Goal: Task Accomplishment & Management: Complete application form

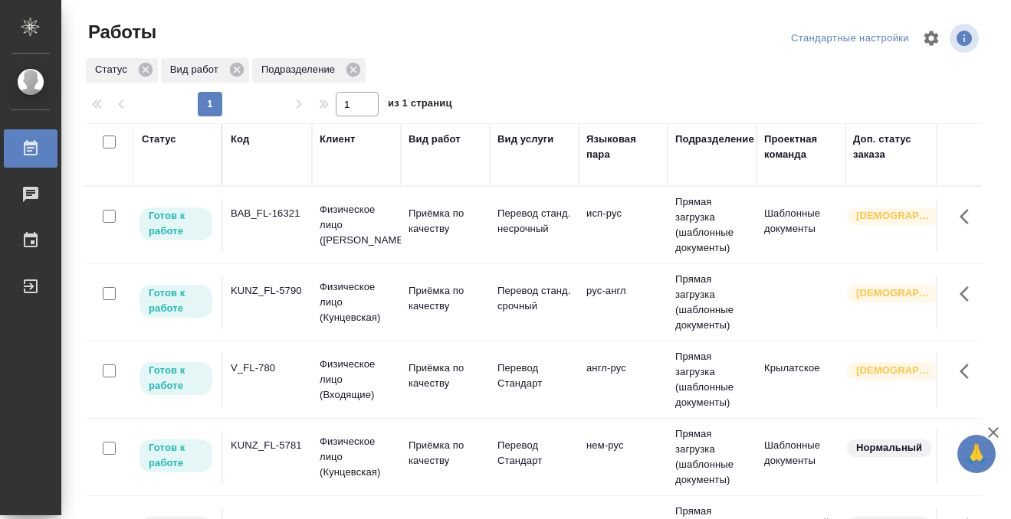
click at [169, 139] on div "Статус" at bounding box center [159, 139] width 34 height 15
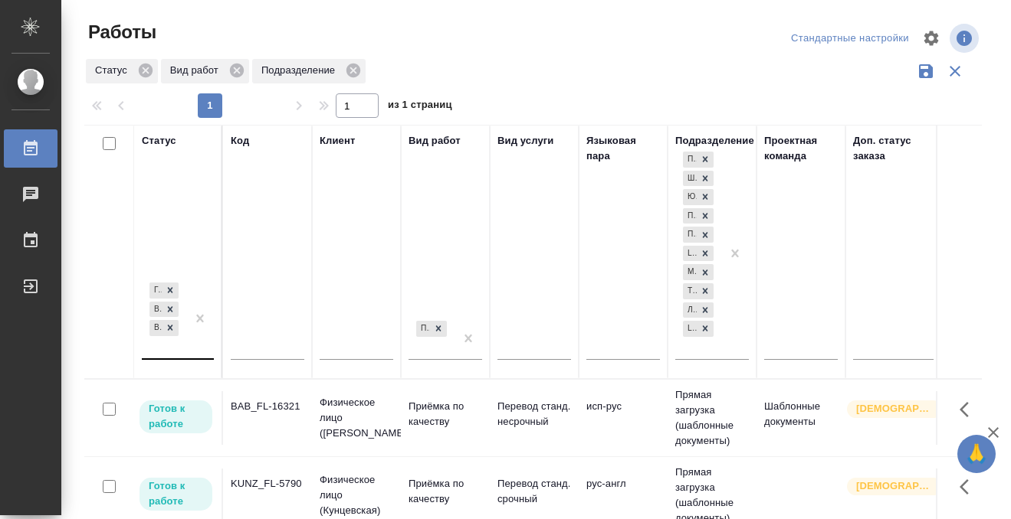
click at [177, 353] on div "Готов к работе В работе В ожидании" at bounding box center [164, 319] width 44 height 79
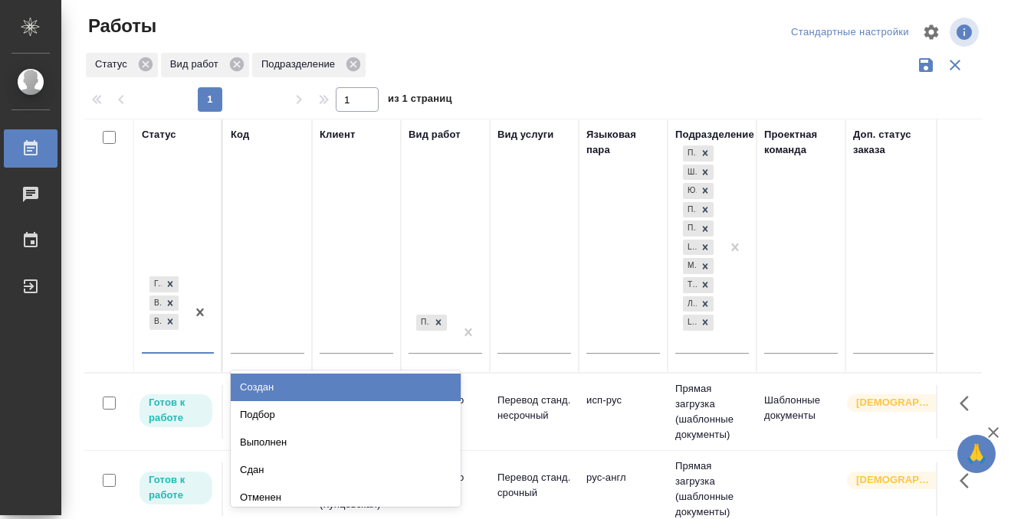
scroll to position [8, 0]
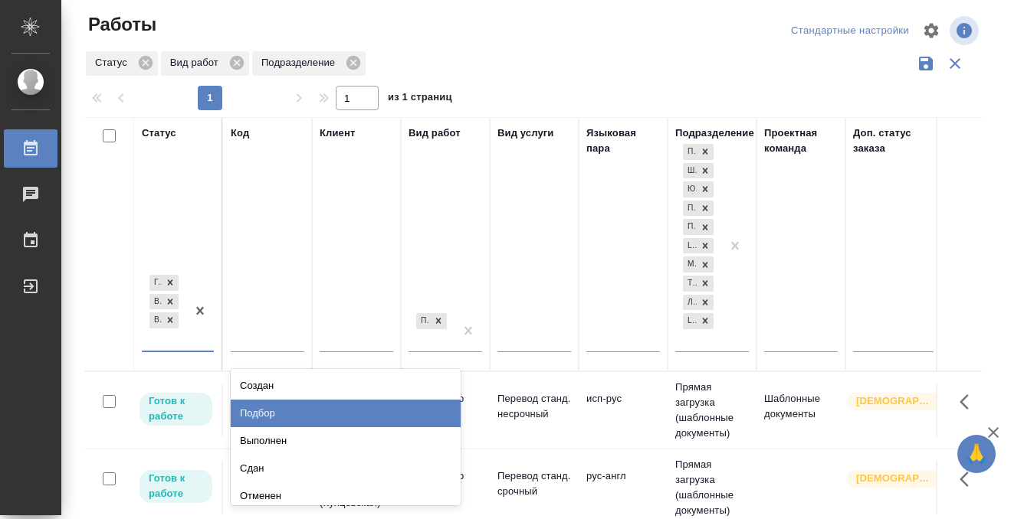
click at [247, 412] on div "Подбор" at bounding box center [346, 414] width 230 height 28
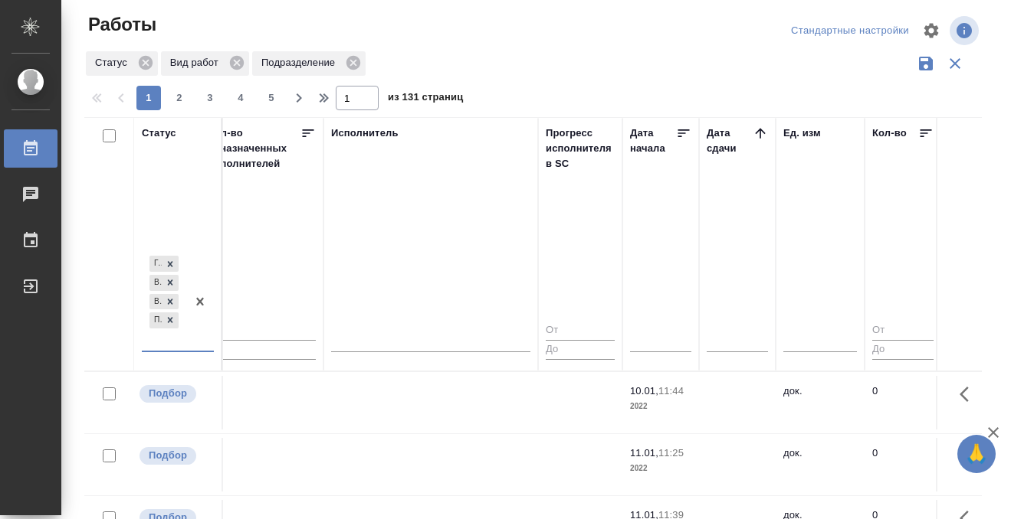
scroll to position [0, 920]
click at [762, 128] on icon at bounding box center [757, 133] width 15 height 15
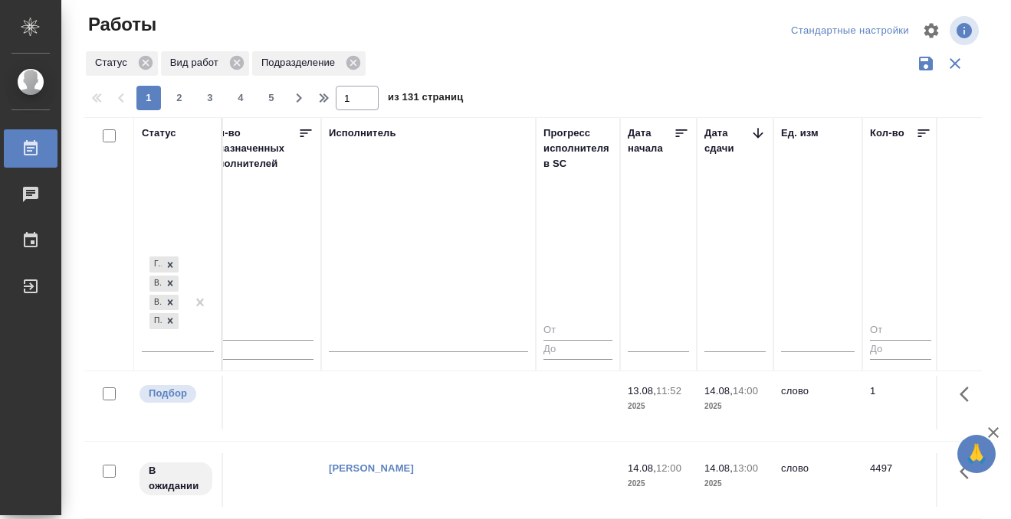
scroll to position [420, 920]
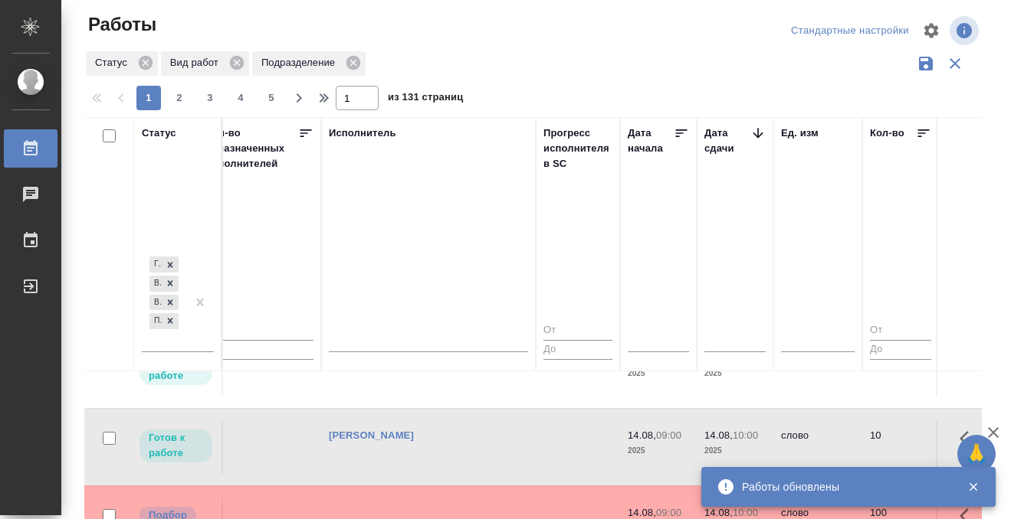
scroll to position [732, 920]
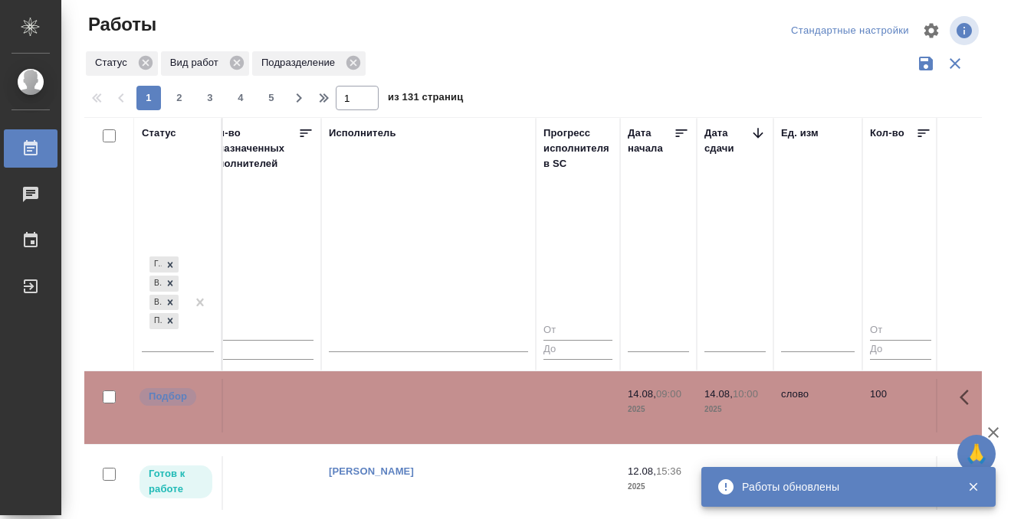
scroll to position [808, 920]
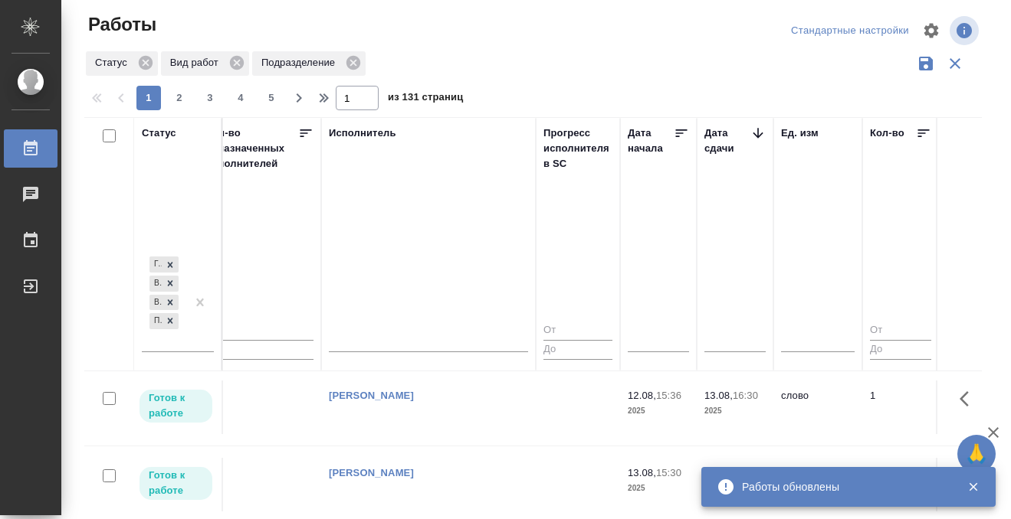
click at [41, 149] on div at bounding box center [42, 148] width 43 height 18
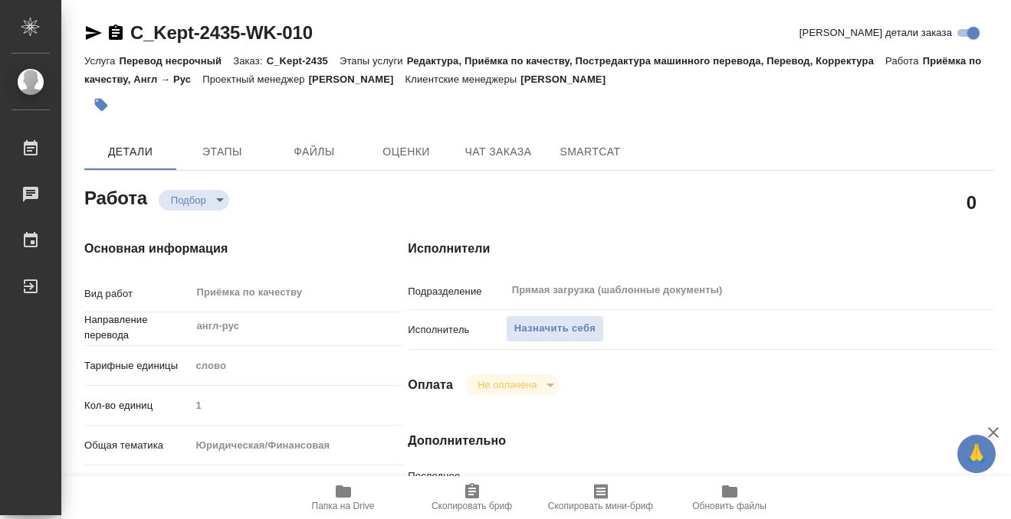
click at [588, 331] on span "Назначить себя" at bounding box center [554, 329] width 81 height 18
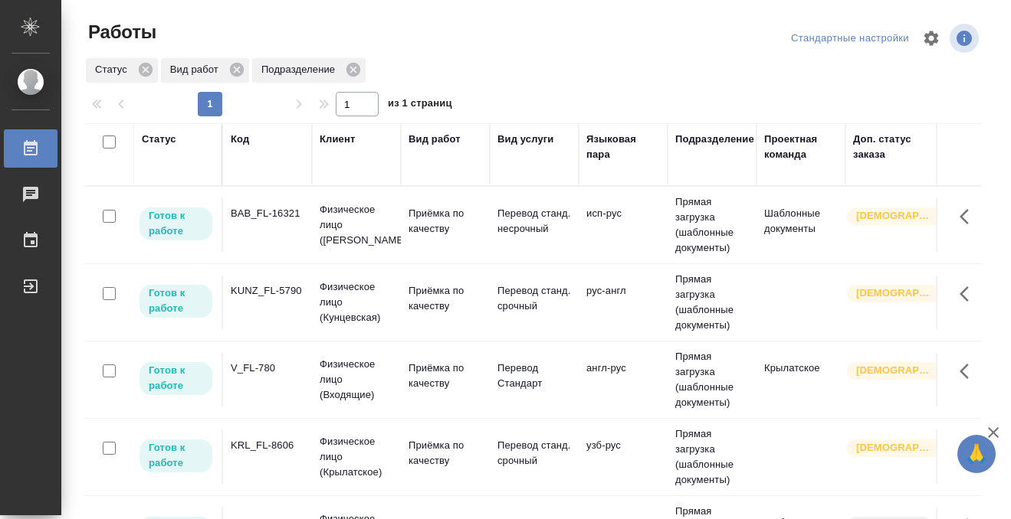
click at [288, 252] on td "KUNZ_FL-5790" at bounding box center [267, 225] width 89 height 54
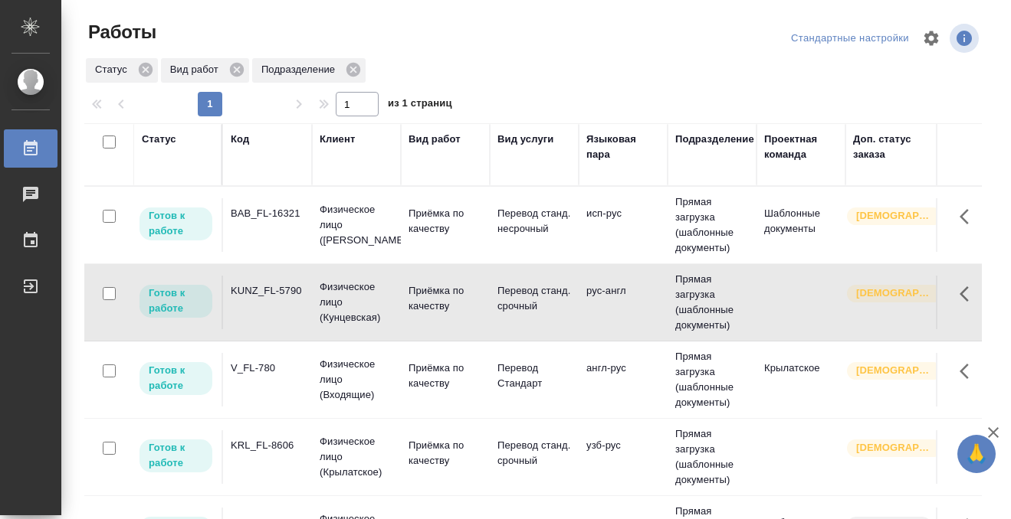
click at [288, 252] on td "KUNZ_FL-5790" at bounding box center [267, 225] width 89 height 54
click at [305, 213] on td "BAB_FL-16321" at bounding box center [267, 225] width 89 height 54
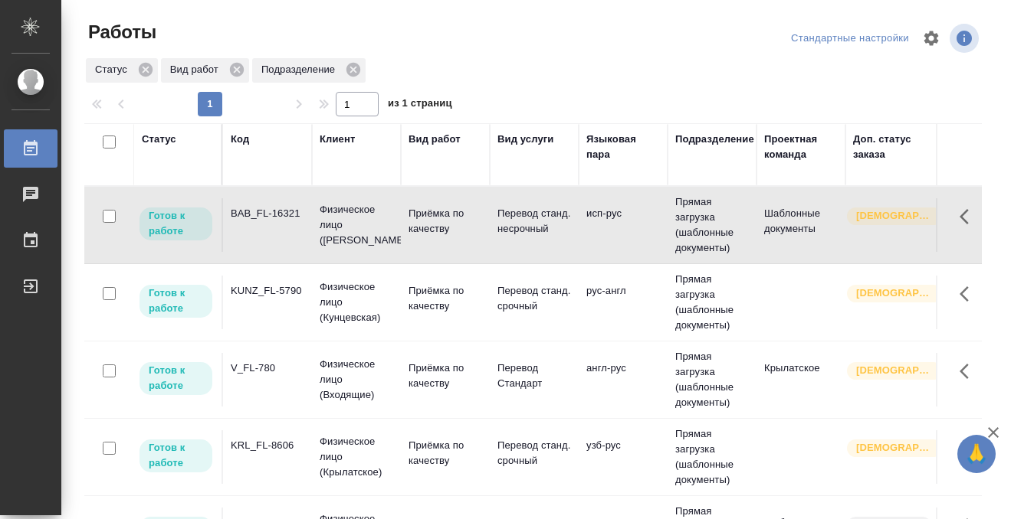
click at [305, 213] on td "BAB_FL-16321" at bounding box center [267, 225] width 89 height 54
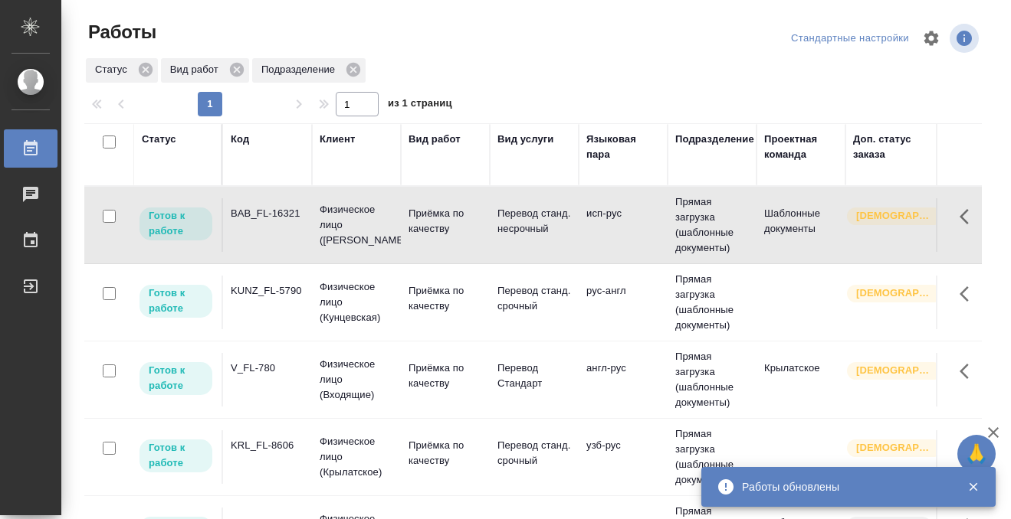
click at [305, 213] on td "BAB_FL-16321" at bounding box center [267, 225] width 89 height 54
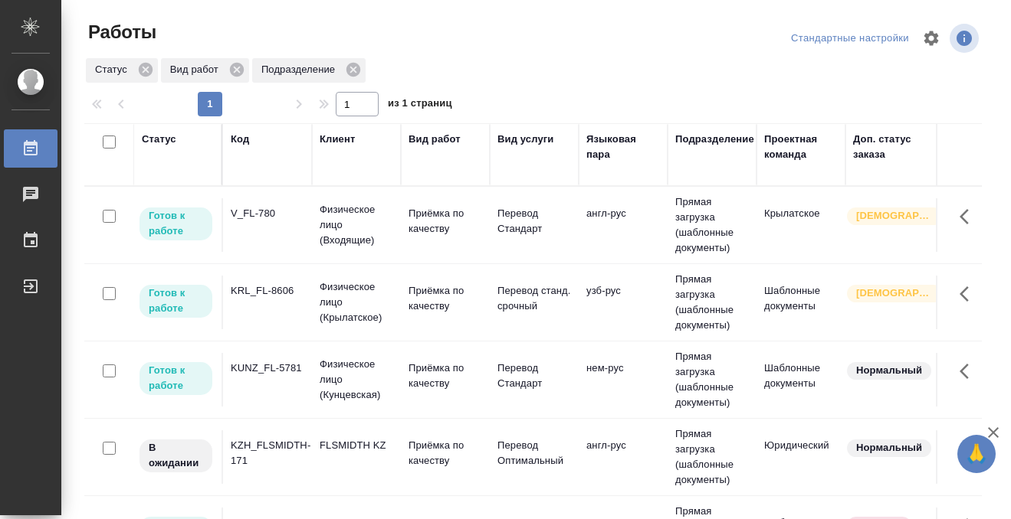
click at [161, 136] on div "Статус" at bounding box center [159, 139] width 34 height 15
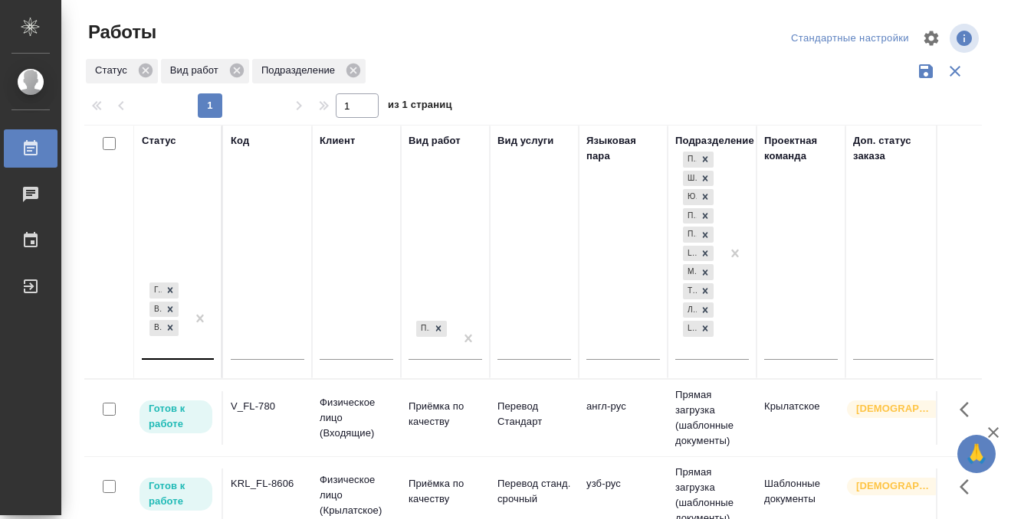
click at [175, 348] on div "[PERSON_NAME] к работе В работе В ожидании" at bounding box center [164, 319] width 44 height 79
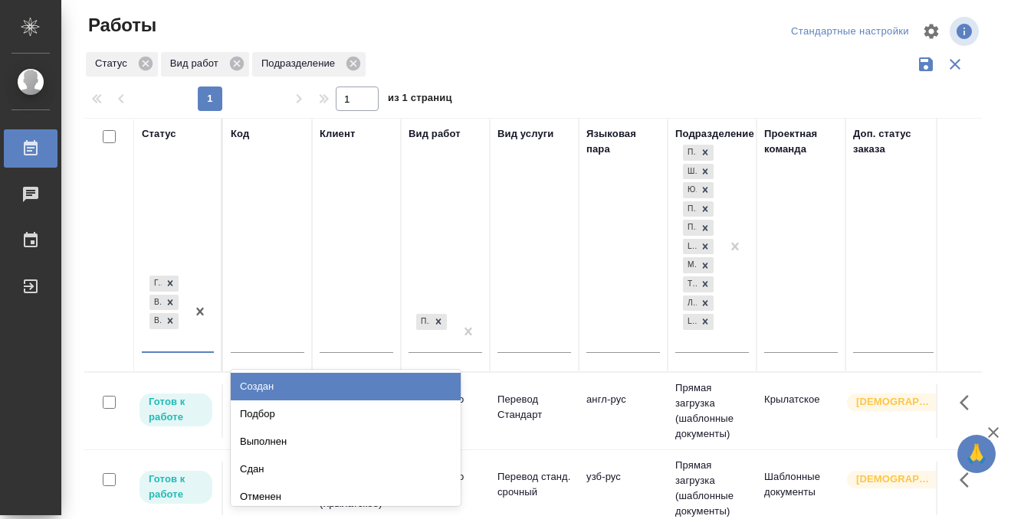
scroll to position [8, 0]
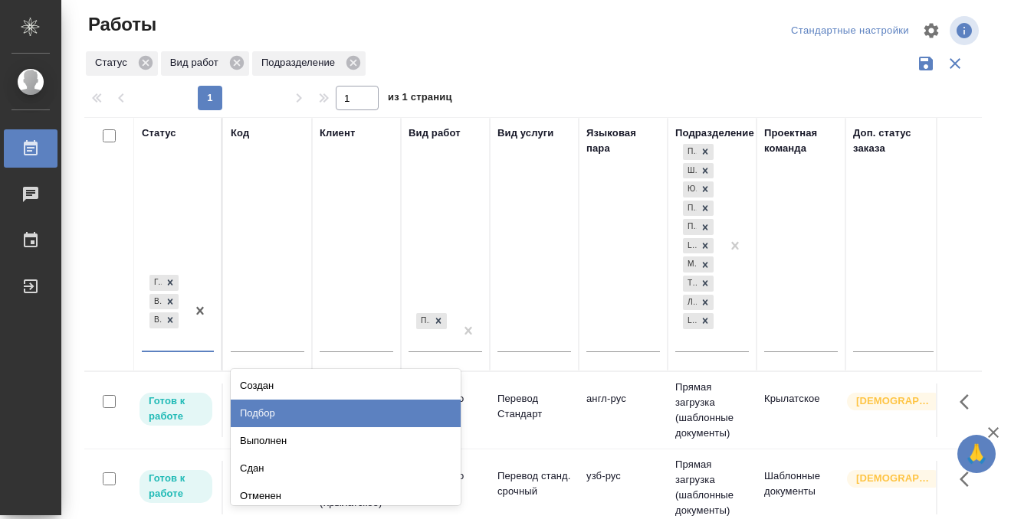
click at [274, 414] on div "Подбор" at bounding box center [346, 414] width 230 height 28
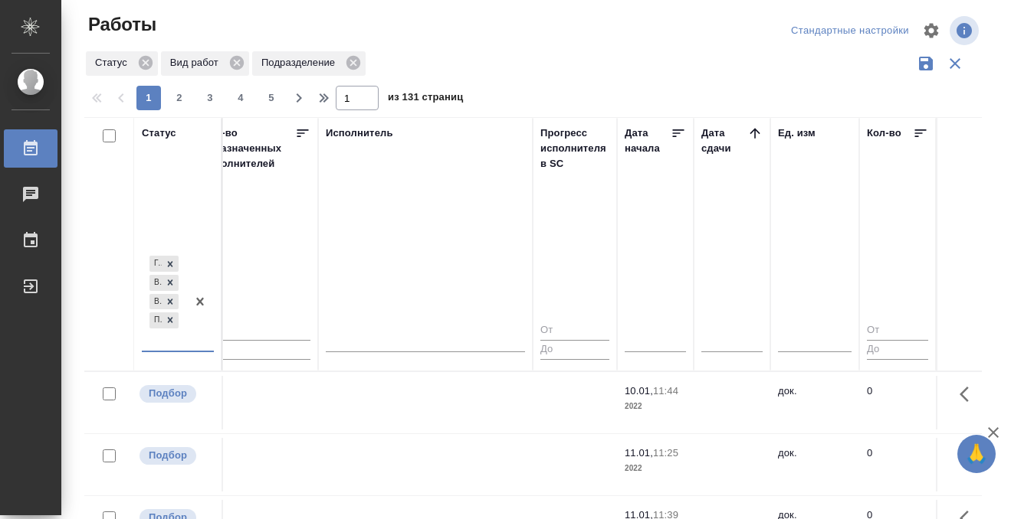
scroll to position [0, 928]
click at [751, 133] on icon at bounding box center [749, 133] width 15 height 15
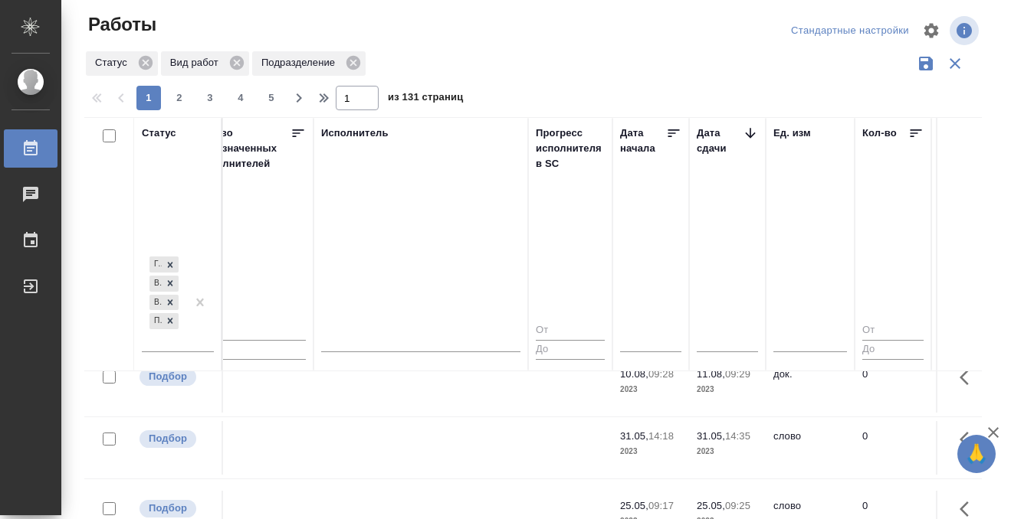
scroll to position [965, 928]
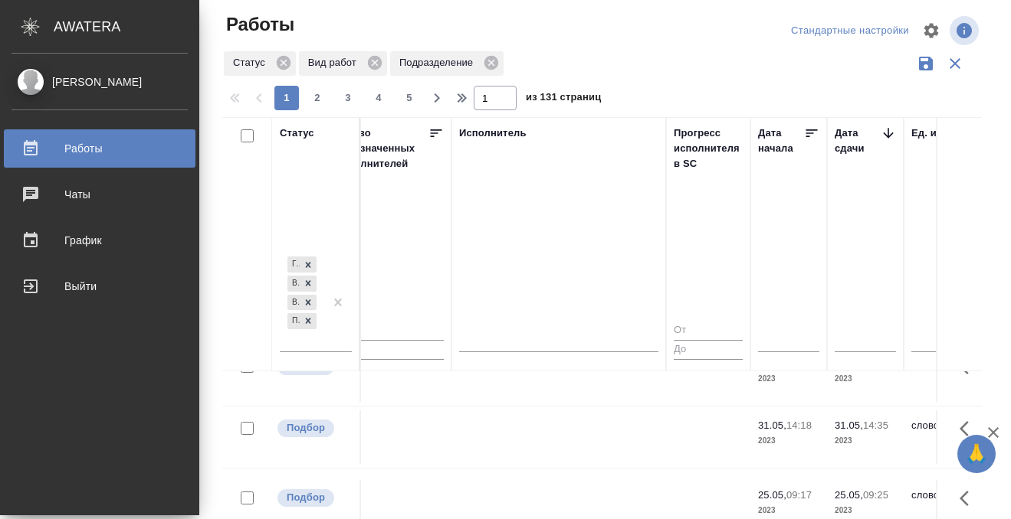
click at [34, 157] on icon at bounding box center [30, 148] width 18 height 18
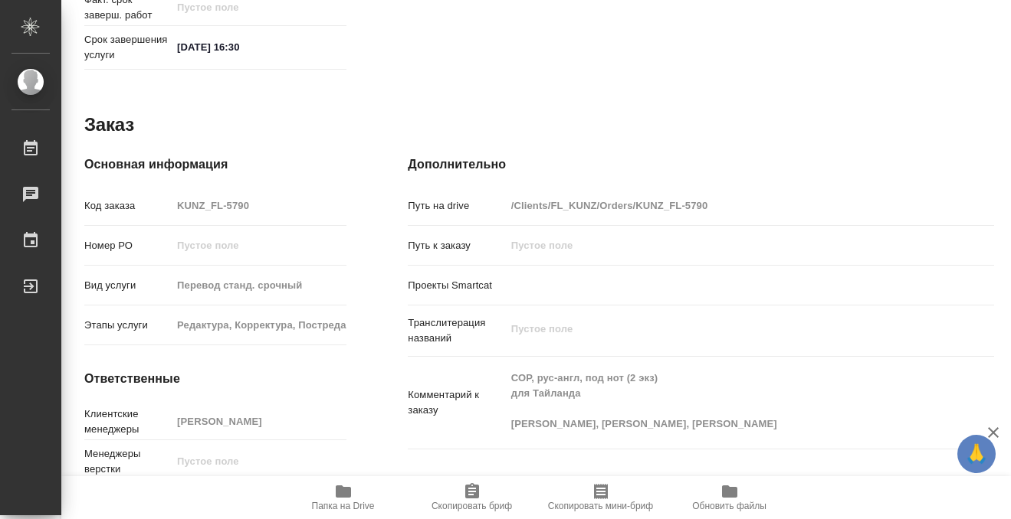
scroll to position [818, 0]
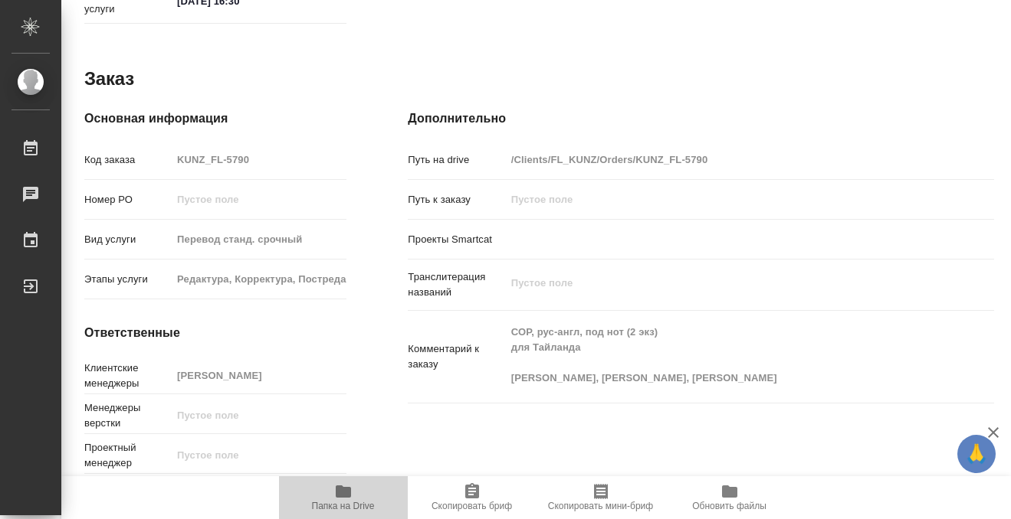
click at [346, 494] on icon "button" at bounding box center [343, 492] width 15 height 12
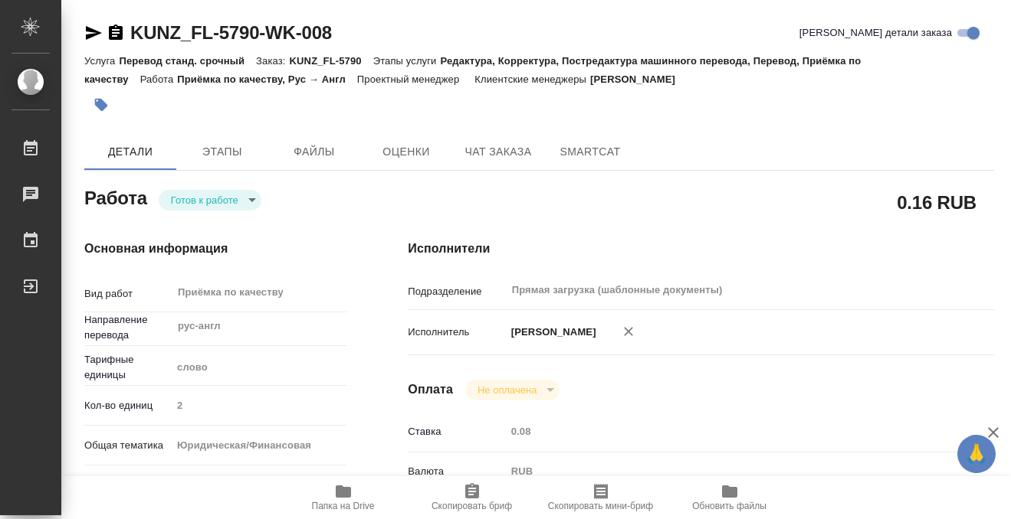
click at [99, 106] on icon "button" at bounding box center [101, 105] width 13 height 13
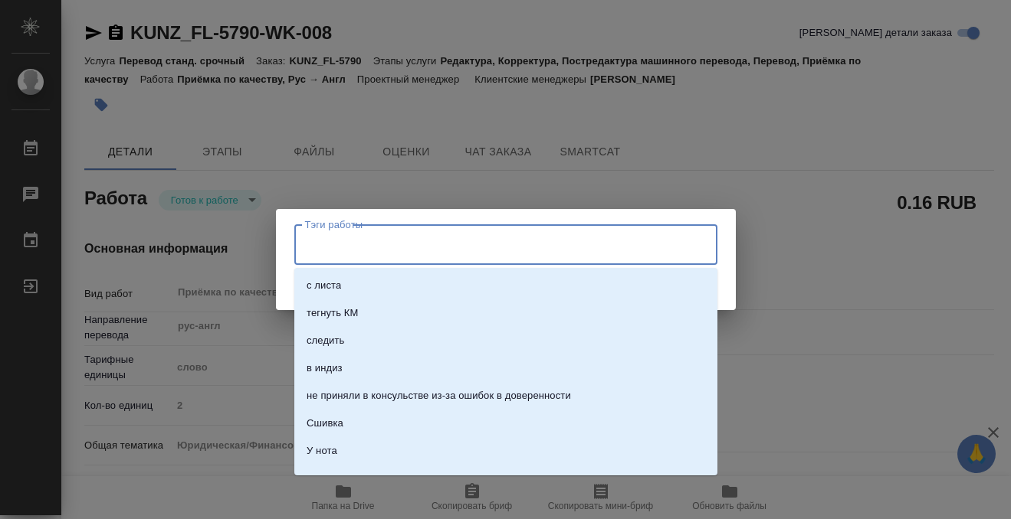
click at [365, 251] on input "Тэги работы" at bounding box center [491, 244] width 380 height 26
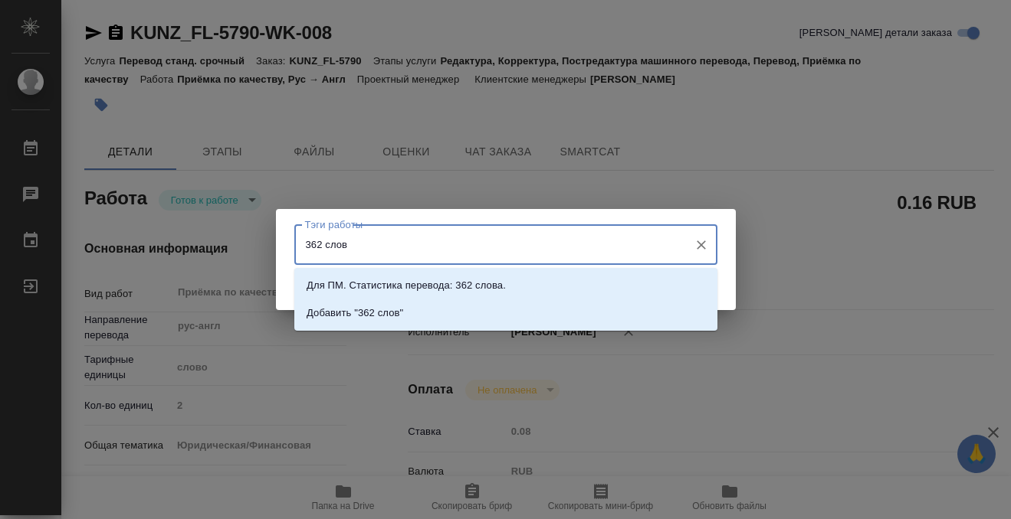
type input "362 слова"
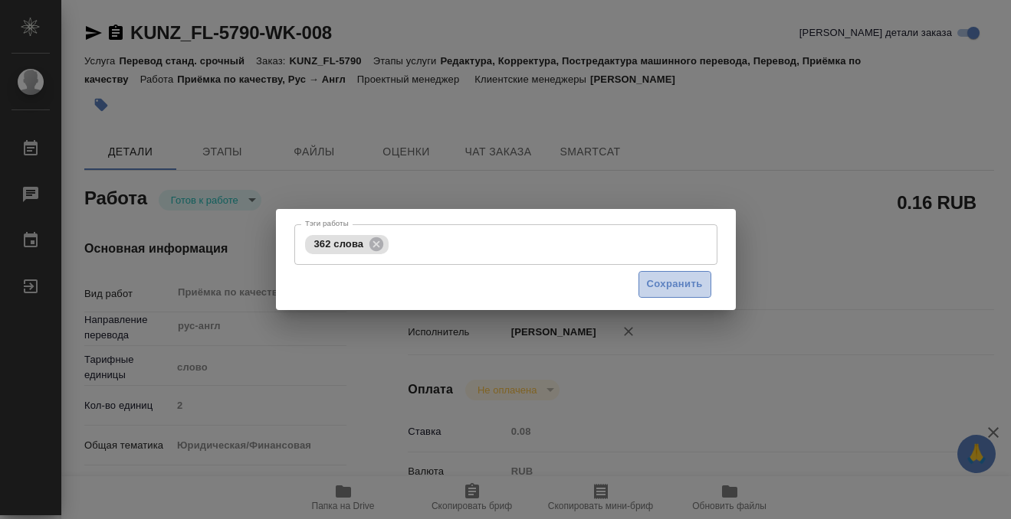
click at [651, 280] on span "Сохранить" at bounding box center [675, 285] width 56 height 18
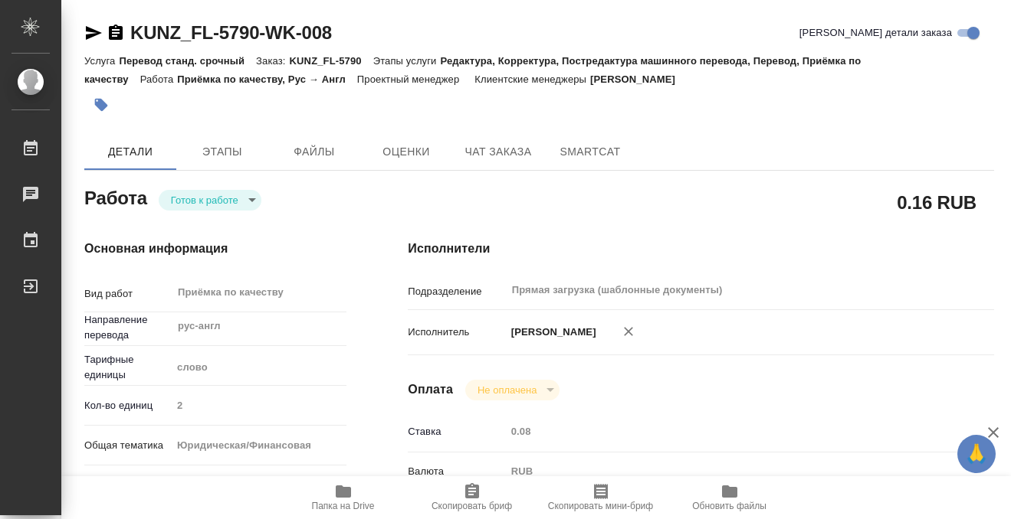
click at [232, 198] on body "🙏 .cls-1 fill:#fff; AWATERA Kobzeva Elizaveta Работы 0 Чаты График Выйти KUNZ_F…" at bounding box center [505, 259] width 1011 height 519
type input "readyForWork"
type input "рус-англ"
type input "5a8b1489cc6b4906c91bfd90"
type input "2"
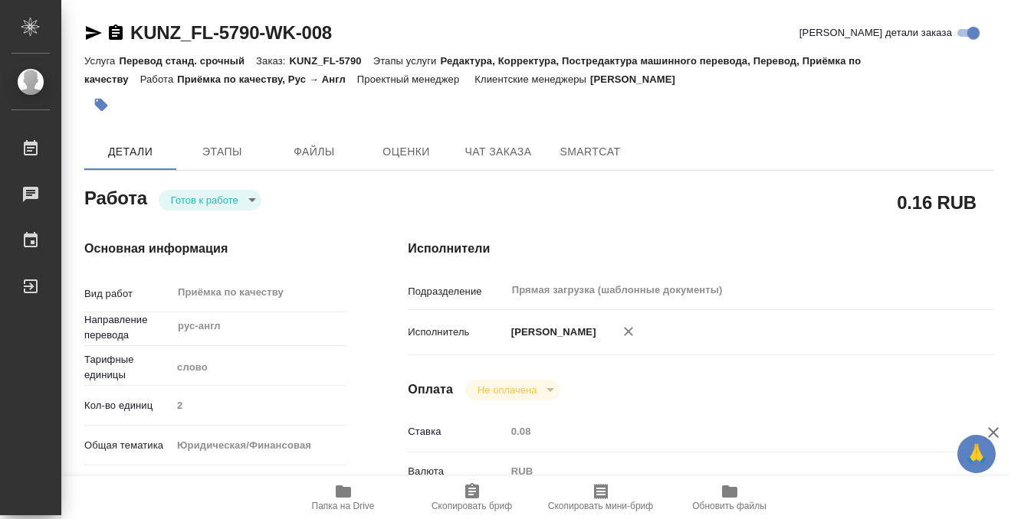
type input "yr-fn"
type input "5a8b8b956a9677013d343cfe"
checkbox input "true"
type input "13.08.2025 15:30"
type input "[DATE] 16:30"
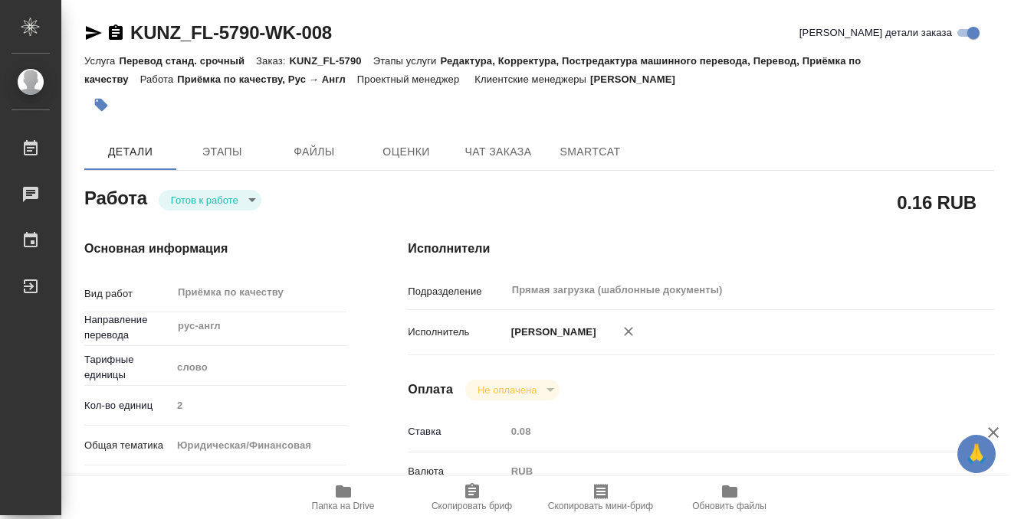
type input "13.08.2025 16:30"
type input "Прямая загрузка (шаблонные документы)"
type input "notPayed"
type input "0.08"
type input "RUB"
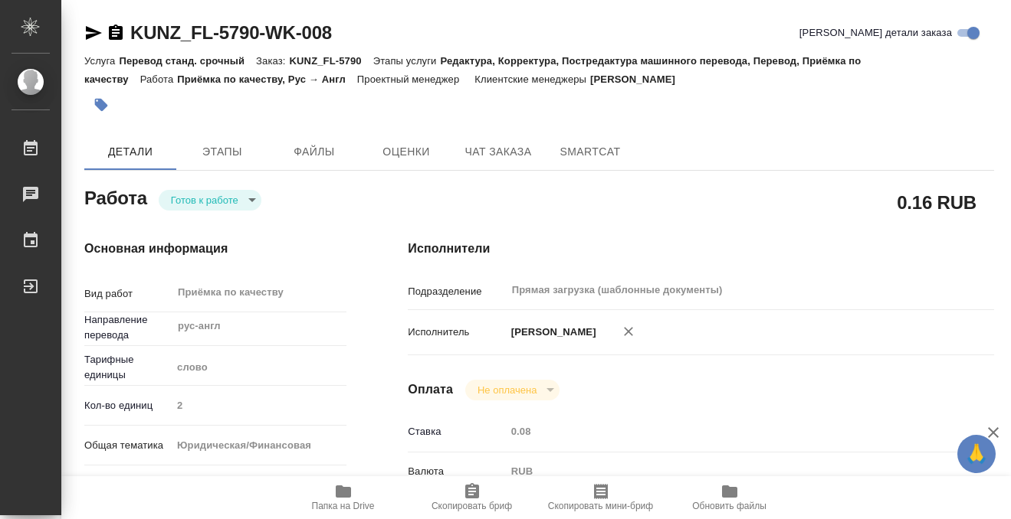
type input "[PERSON_NAME]"
type input "KUNZ_FL-5790"
type input "Перевод станд. срочный"
type input "Редактура, Корректура, Постредактура машинного перевода, Перевод, Приёмка по ка…"
type input "[PERSON_NAME]"
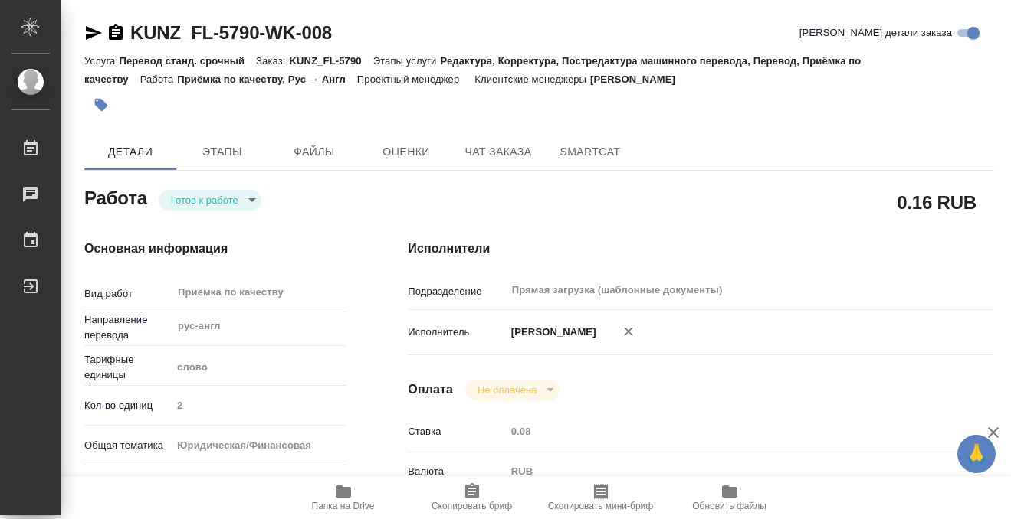
type input "/Clients/FL_KUNZ/Orders/KUNZ_FL-5790"
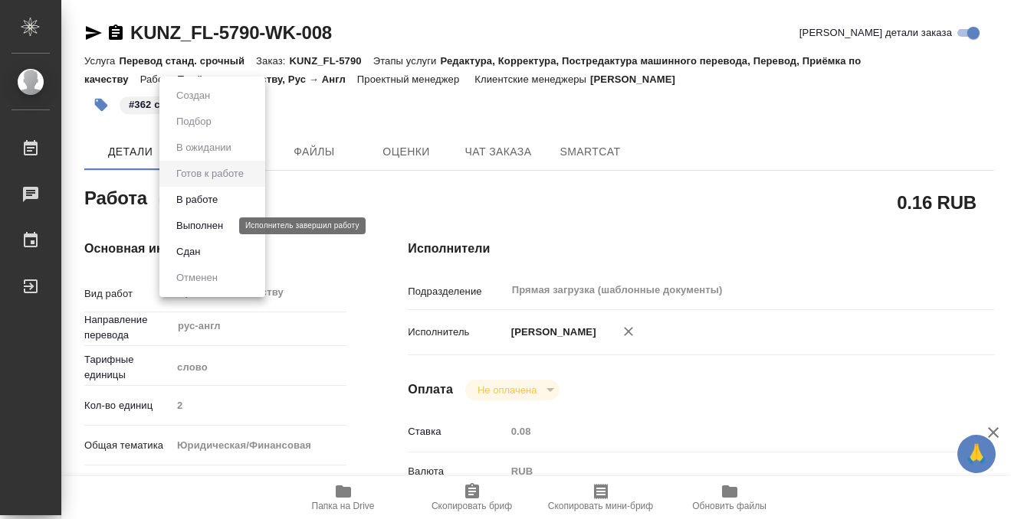
click at [221, 224] on button "Выполнен" at bounding box center [200, 226] width 56 height 17
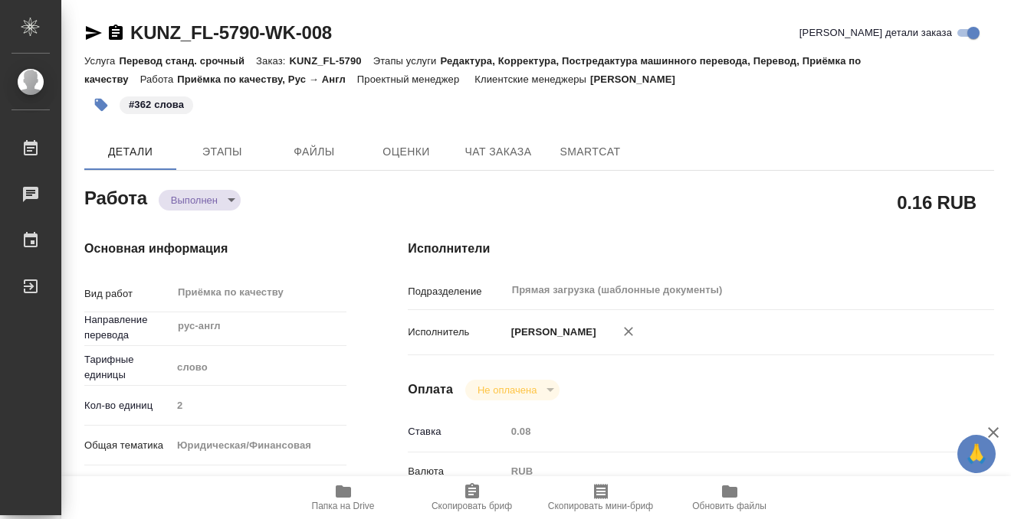
type textarea "x"
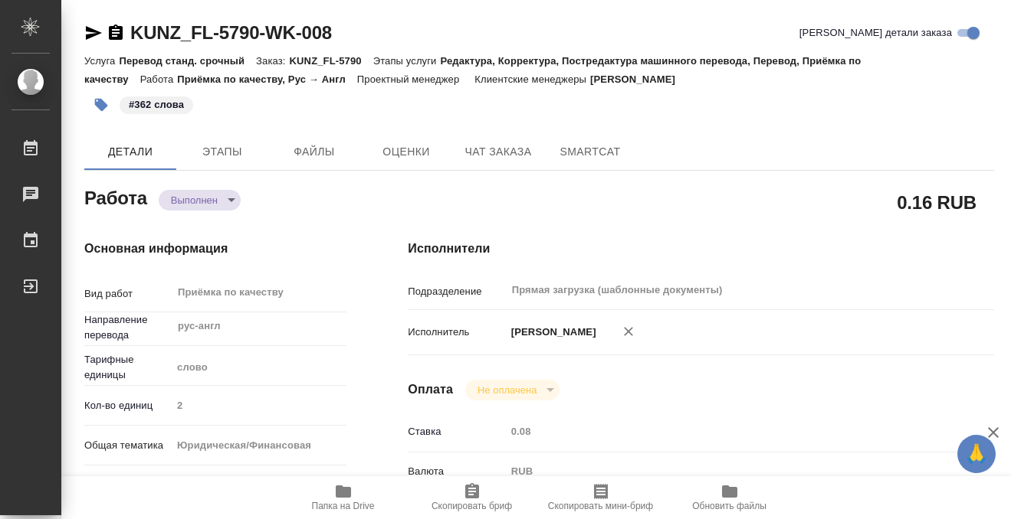
type textarea "x"
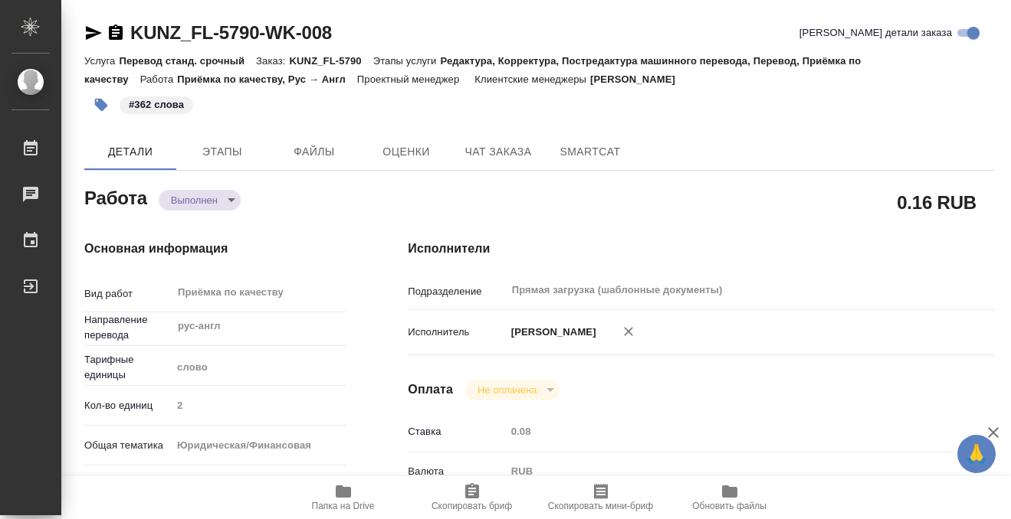
click at [120, 34] on icon "button" at bounding box center [116, 32] width 14 height 15
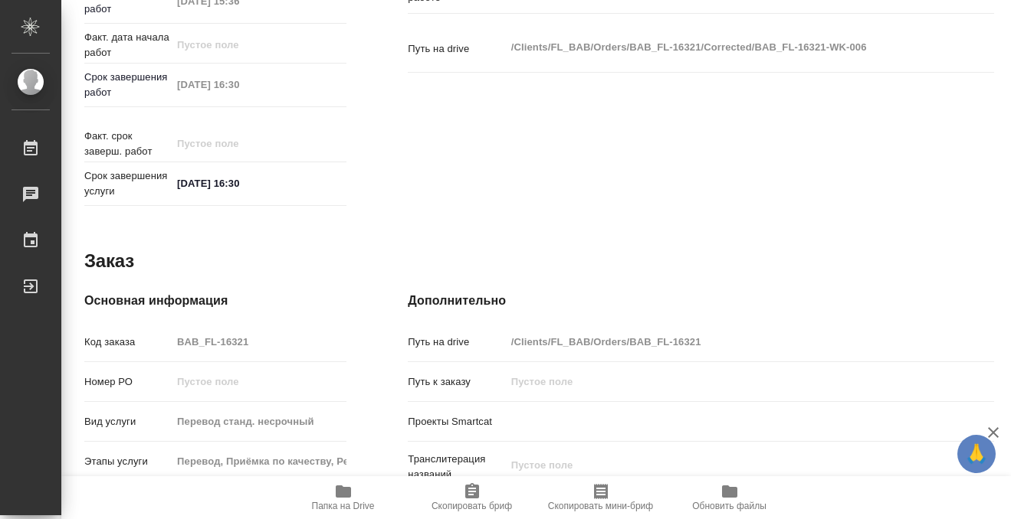
scroll to position [818, 0]
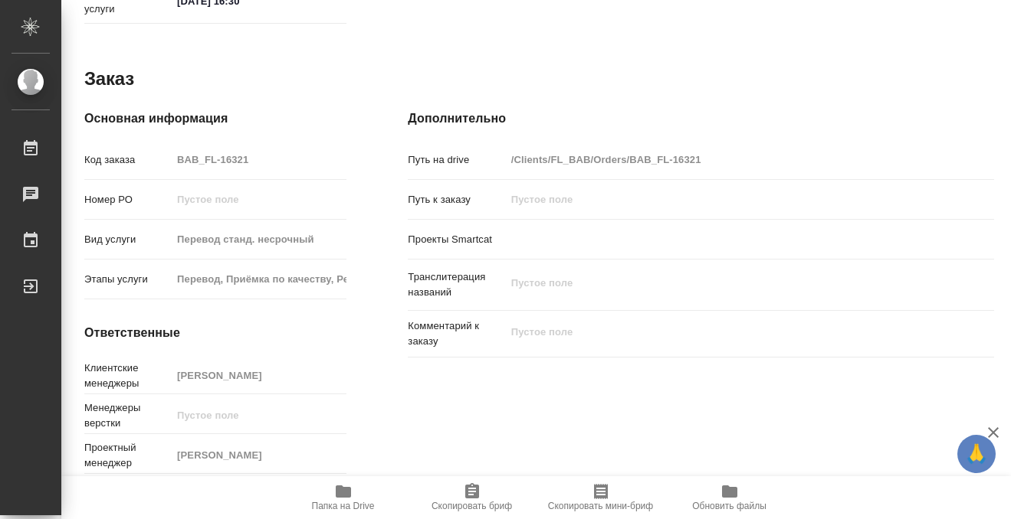
click at [346, 493] on icon "button" at bounding box center [343, 492] width 15 height 12
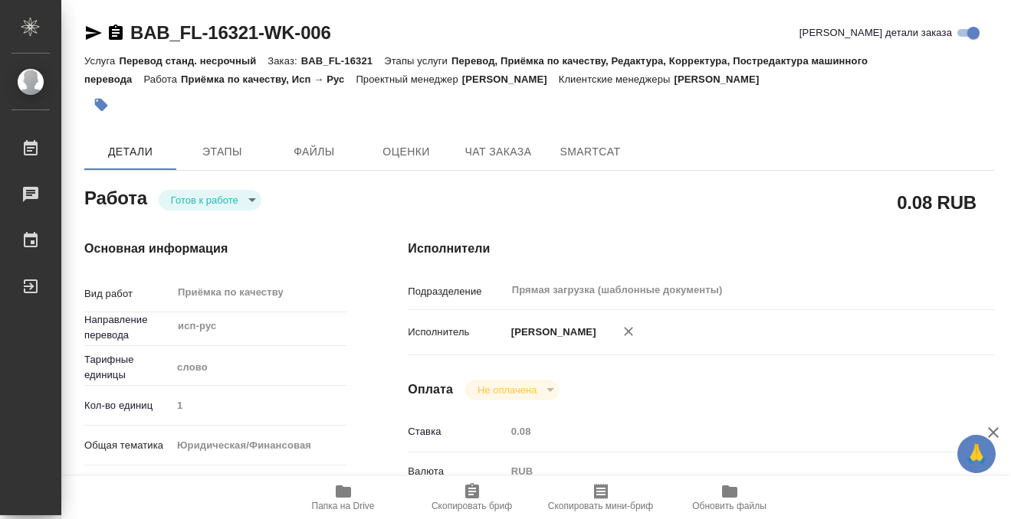
click at [97, 100] on icon "button" at bounding box center [100, 104] width 15 height 15
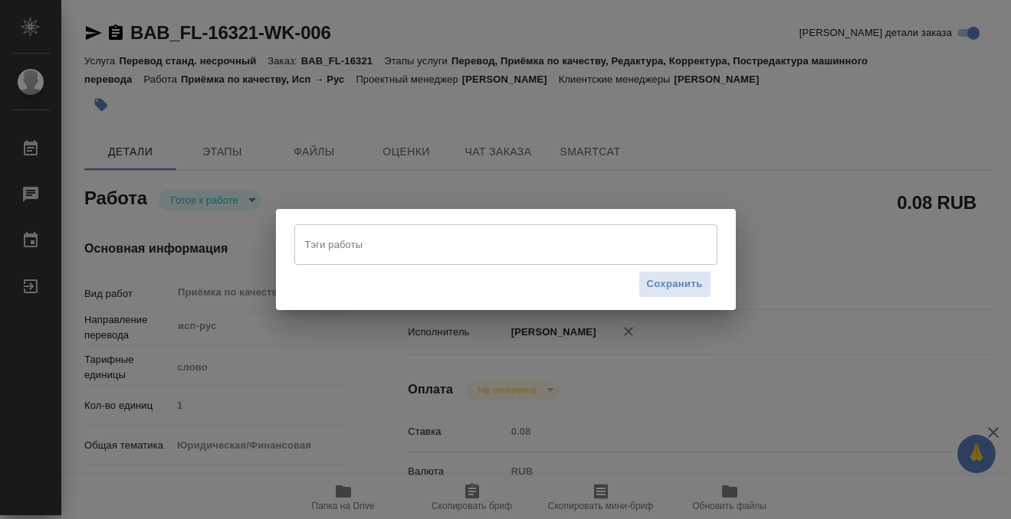
click at [347, 237] on input "Тэги работы" at bounding box center [491, 244] width 380 height 26
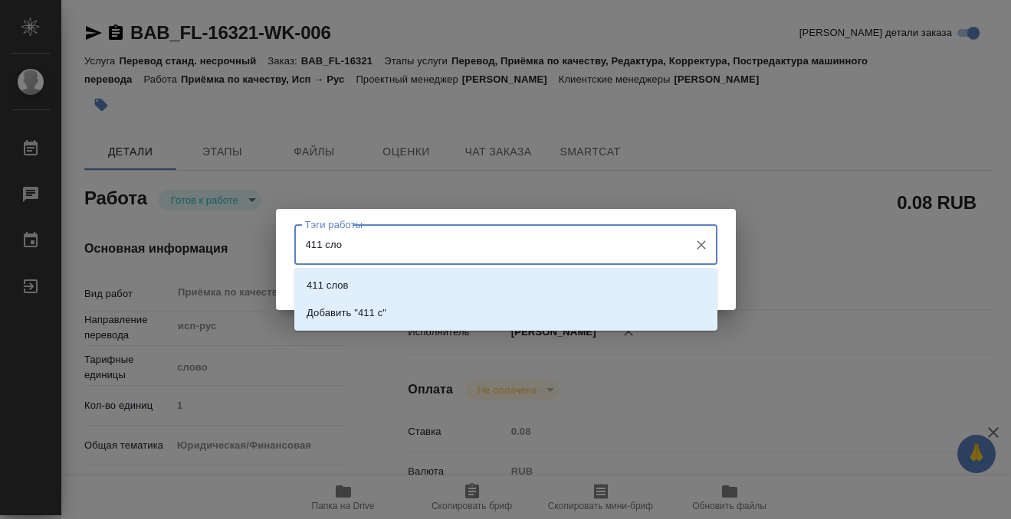
type input "411 слов"
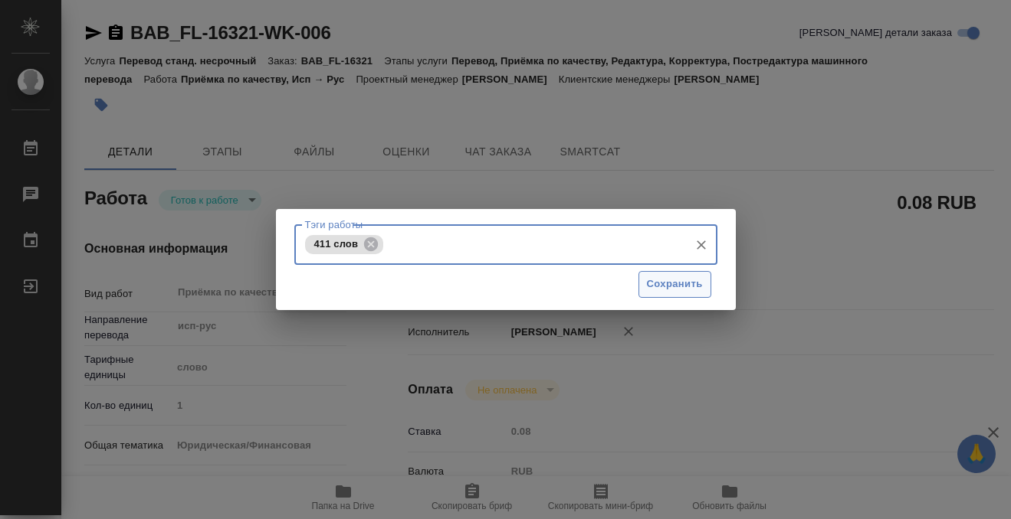
click at [699, 281] on span "Сохранить" at bounding box center [675, 285] width 56 height 18
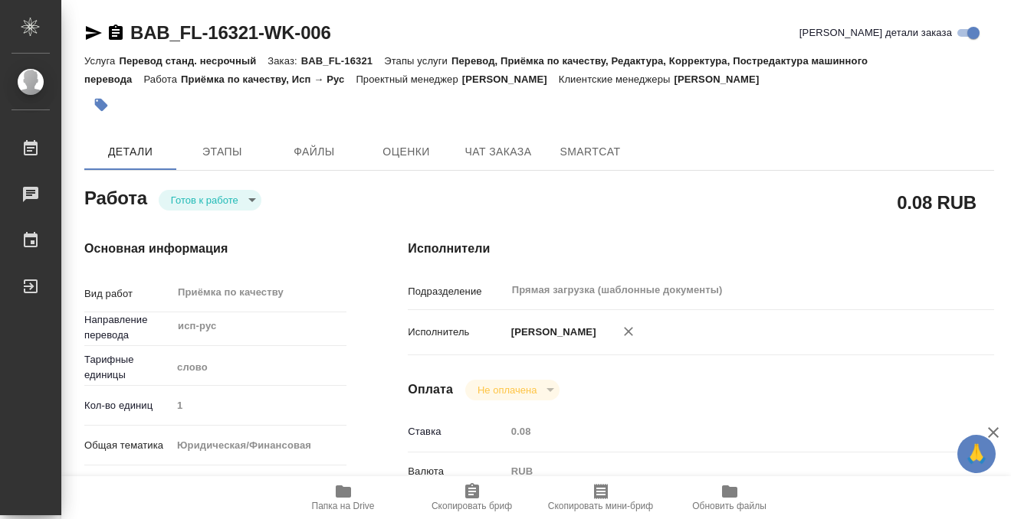
type input "readyForWork"
type input "исп-рус"
type input "5a8b1489cc6b4906c91bfd90"
type input "1"
type input "yr-fn"
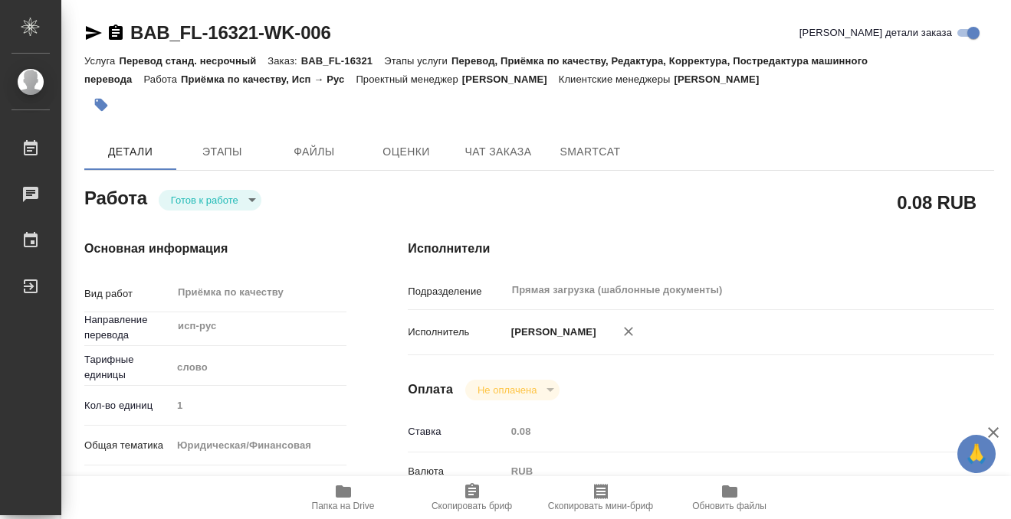
type input "5a8b8b956a9677013d343cfe"
checkbox input "true"
type input "12.08.2025 15:36"
type input "13.08.2025 16:30"
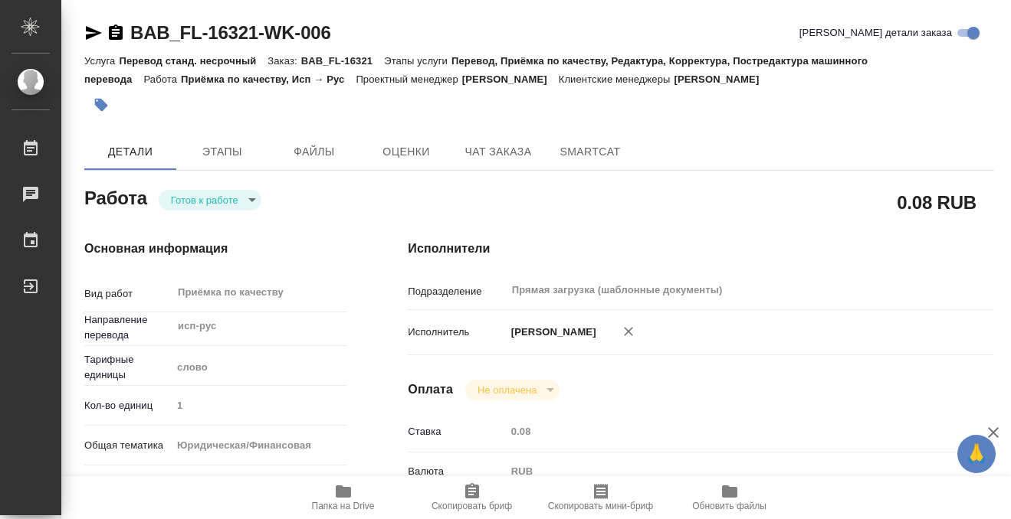
type input "Прямая загрузка (шаблонные документы)"
type input "notPayed"
type input "0.08"
type input "RUB"
type input "[PERSON_NAME]"
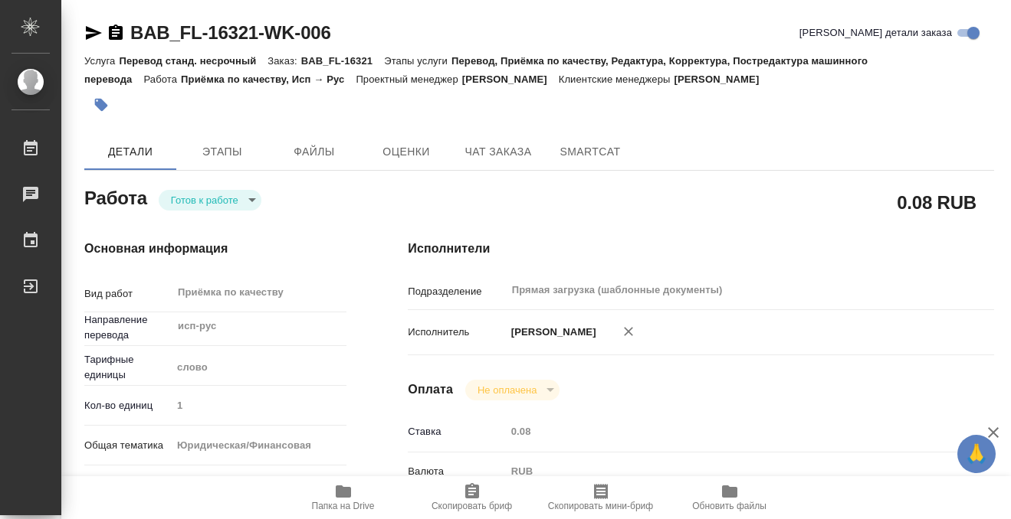
type input "BAB_FL-16321"
type input "Перевод станд. несрочный"
type input "Перевод, Приёмка по качеству, Редактура, Корректура, Постредактура машинного пе…"
type input "Голубев Дмитрий"
type input "/Clients/FL_BAB/Orders/BAB_FL-16321"
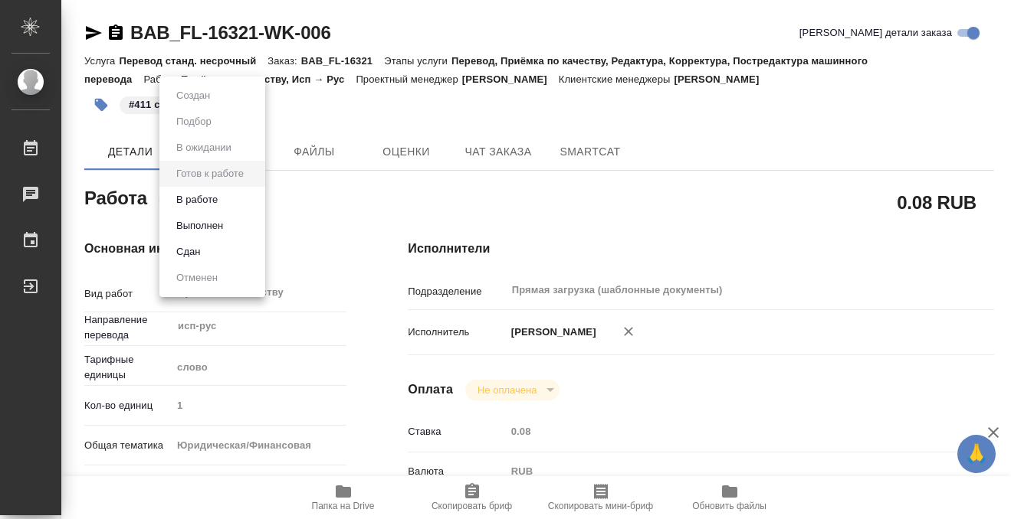
click at [221, 203] on body "🙏 .cls-1 fill:#fff; AWATERA Kobzeva Elizaveta Работы 0 Чаты График Выйти BAB_FL…" at bounding box center [505, 259] width 1011 height 519
click at [217, 233] on button "Выполнен" at bounding box center [200, 226] width 56 height 17
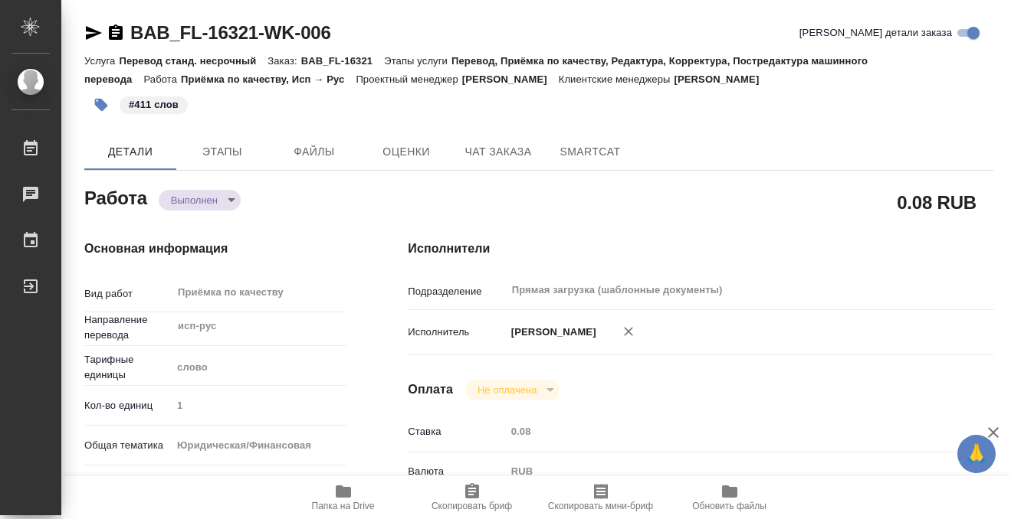
type textarea "x"
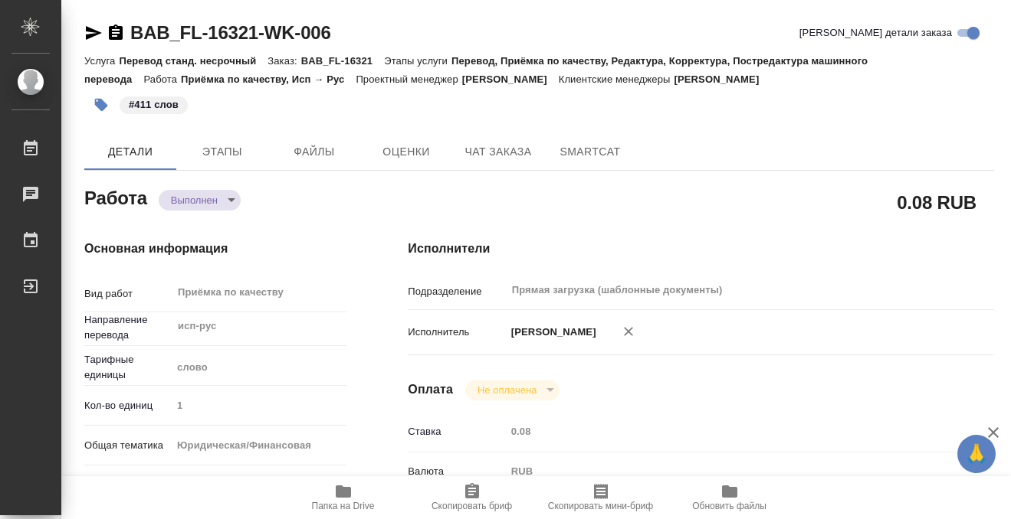
type textarea "x"
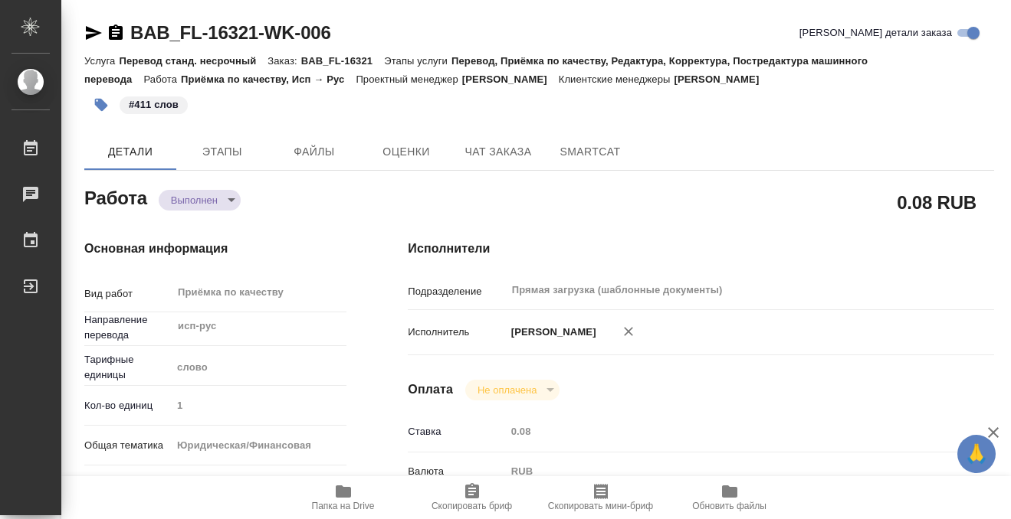
type textarea "x"
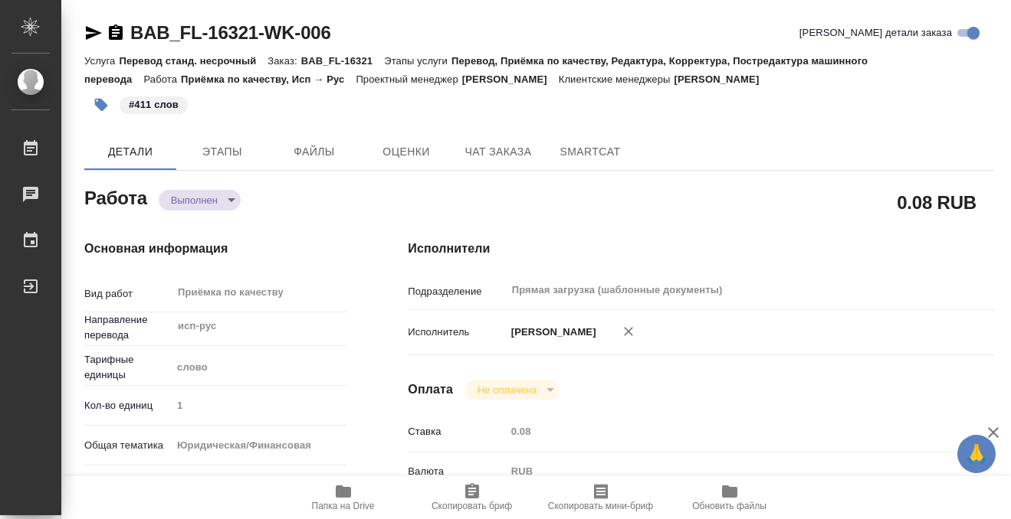
click at [116, 28] on icon "button" at bounding box center [116, 32] width 14 height 15
